Goal: Task Accomplishment & Management: Manage account settings

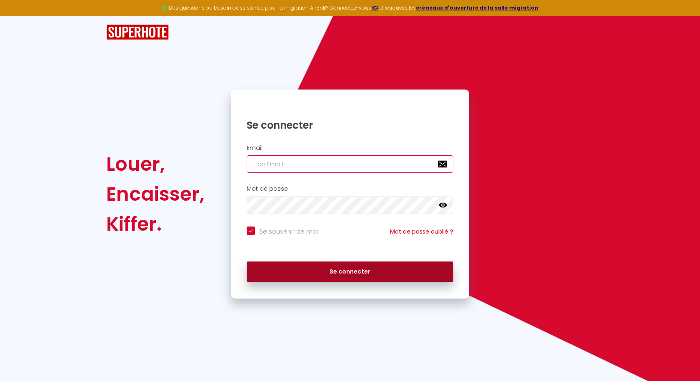
type input "[EMAIL_ADDRESS][DOMAIN_NAME]"
click at [353, 273] on button "Se connecter" at bounding box center [350, 272] width 207 height 21
checkbox input "true"
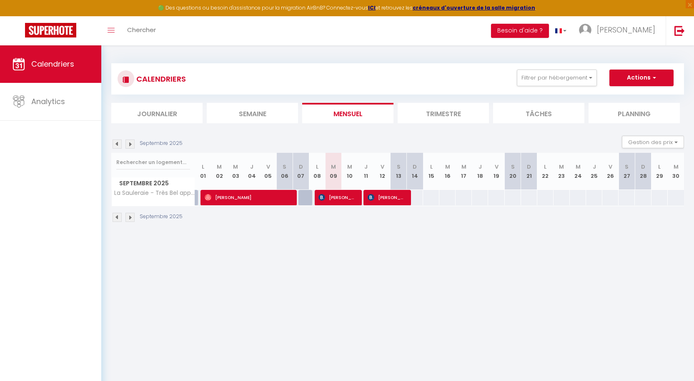
click at [130, 218] on img at bounding box center [129, 217] width 9 height 9
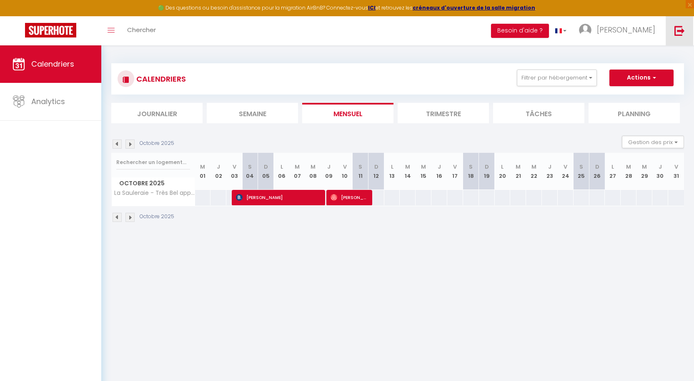
click at [681, 30] on img at bounding box center [679, 30] width 10 height 10
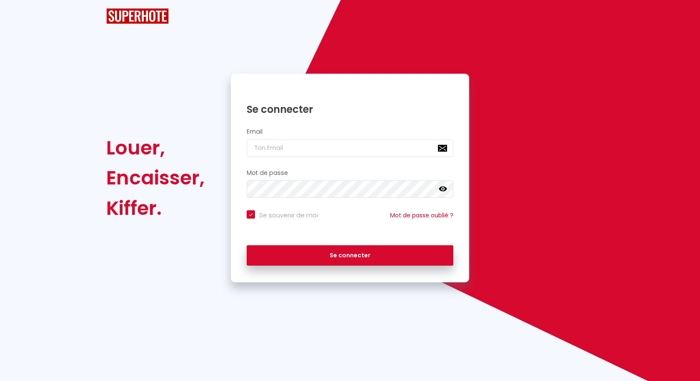
checkbox input "true"
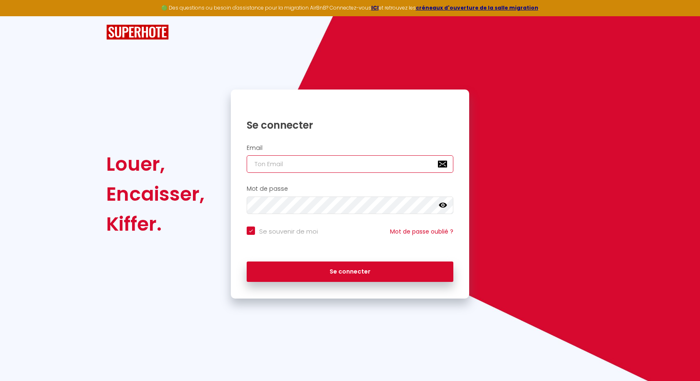
type input "[EMAIL_ADDRESS][DOMAIN_NAME]"
checkbox input "true"
